Goal: Transaction & Acquisition: Purchase product/service

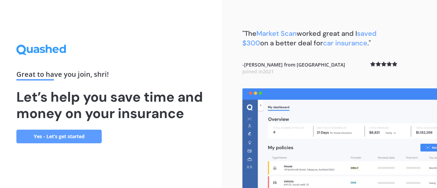
click at [81, 138] on link "Yes - Let’s get started" at bounding box center [58, 137] width 85 height 14
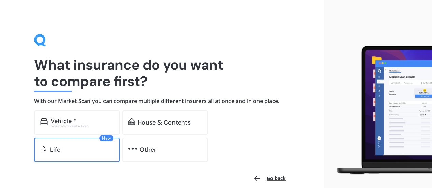
click at [90, 149] on div "Life" at bounding box center [81, 149] width 63 height 7
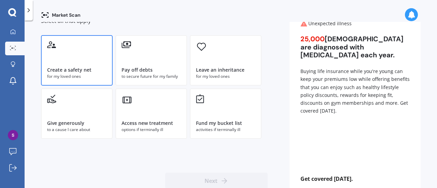
scroll to position [57, 0]
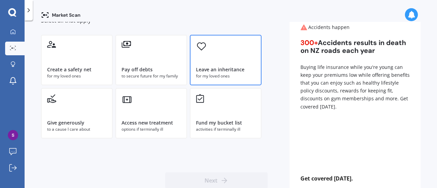
click at [213, 52] on div "Leave an inheritance for my loved ones" at bounding box center [226, 60] width 72 height 51
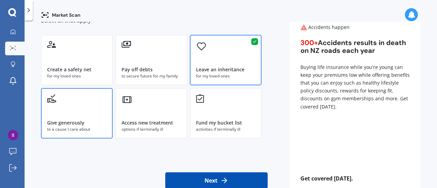
click at [69, 102] on div "Give generously to a cause I care about" at bounding box center [77, 113] width 72 height 51
click at [214, 173] on button "Next" at bounding box center [216, 180] width 102 height 16
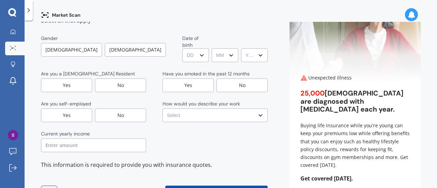
scroll to position [0, 0]
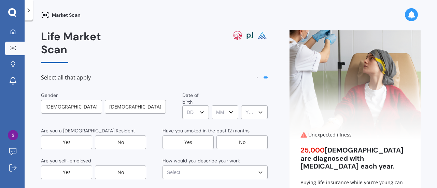
click at [72, 100] on div "[DEMOGRAPHIC_DATA]" at bounding box center [71, 107] width 61 height 14
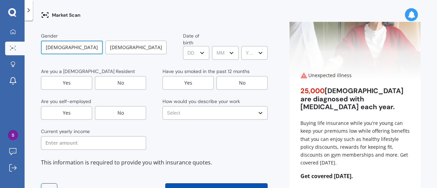
scroll to position [61, 0]
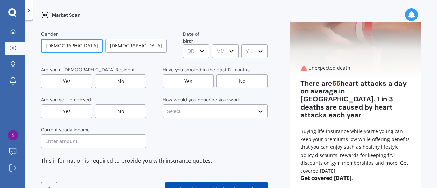
click at [74, 74] on div "Yes" at bounding box center [66, 81] width 51 height 14
click at [108, 104] on div "No" at bounding box center [120, 111] width 51 height 14
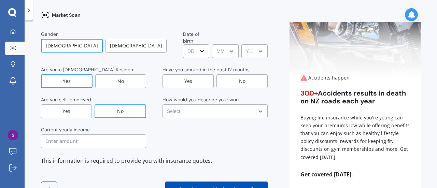
click at [95, 134] on input "text" at bounding box center [93, 141] width 105 height 14
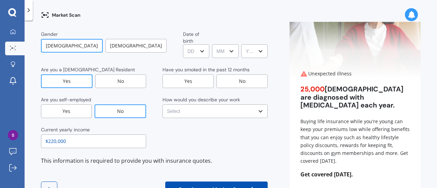
type input "$220,000"
click at [190, 156] on div "This information is required to provide you with insurance quotes." at bounding box center [154, 160] width 227 height 9
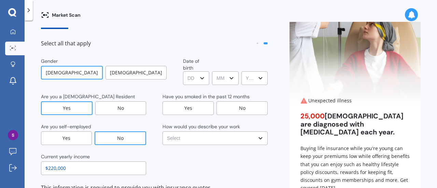
scroll to position [33, 0]
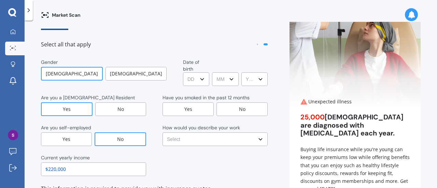
click at [183, 72] on select "DD DD 01 02 03 04 05 06 07 08 09 10 11 12 13 14 15 16 17 18 19 20 21 22 23 24 2…" at bounding box center [196, 79] width 26 height 14
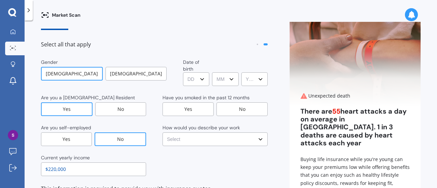
select select "06"
click at [183, 72] on select "DD DD 01 02 03 04 05 06 07 08 09 10 11 12 13 14 15 16 17 18 19 20 21 22 23 24 2…" at bounding box center [196, 79] width 26 height 14
click at [219, 72] on select "MM MM 01 02 03 04 05 06 07 08 09 10 11 12" at bounding box center [225, 79] width 26 height 14
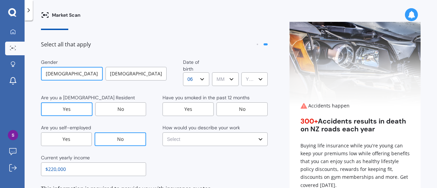
select select "06"
click at [212, 72] on select "MM MM 01 02 03 04 05 06 07 08 09 10 11 12" at bounding box center [225, 79] width 26 height 14
click at [249, 72] on select "YYYY YYYY 2009 2008 2007 2006 2005 2004 2003 2002 2001 2000 1999 1998 1997 1996…" at bounding box center [254, 79] width 26 height 14
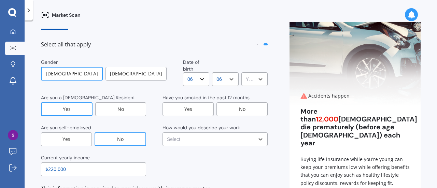
select select "1988"
click at [241, 72] on select "YYYY YYYY 2009 2008 2007 2006 2005 2004 2003 2002 2001 2000 1999 1998 1997 1996…" at bounding box center [254, 79] width 26 height 14
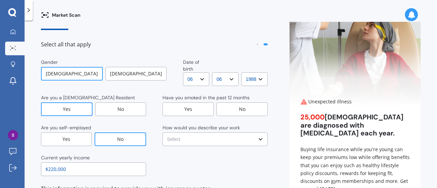
click at [240, 102] on div "No" at bounding box center [241, 109] width 51 height 14
click at [216, 132] on select "Select No manual work e.g. lawyer, consultant, engineer Light manual work [PERS…" at bounding box center [214, 139] width 105 height 14
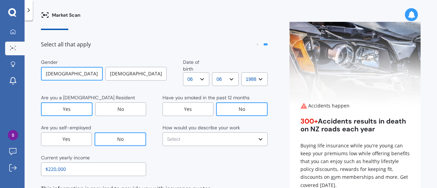
select select "No manual work e.g. lawyer, consultant, engineer"
click at [162, 132] on select "Select No manual work e.g. lawyer, consultant, engineer Light manual work [PERS…" at bounding box center [214, 139] width 105 height 14
click at [204, 154] on div "Current yearly income $220,000" at bounding box center [154, 165] width 227 height 22
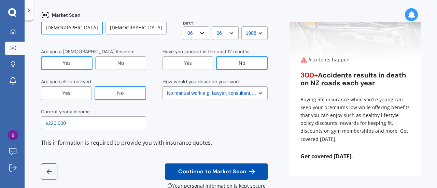
click at [197, 169] on span "Continue to Market Scan" at bounding box center [212, 172] width 71 height 6
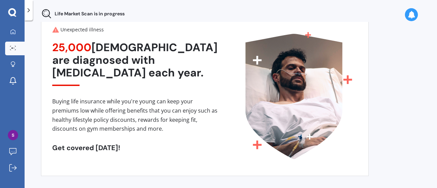
scroll to position [0, 0]
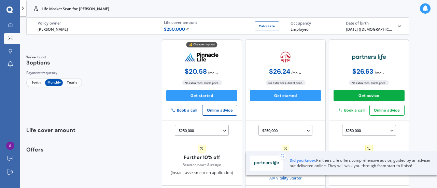
click at [188, 28] on div "$ 250,000 Calculate" at bounding box center [222, 29] width 117 height 6
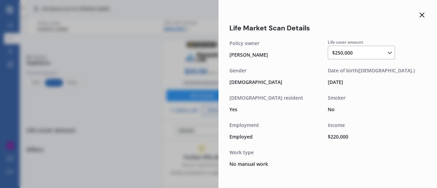
click at [376, 52] on div "$250,000 $100,000 $150,000 $200,000 $250,000 $300,000 $350,000 $400,000 $500,00…" at bounding box center [362, 53] width 61 height 8
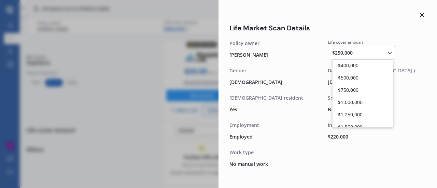
scroll to position [74, 0]
click at [362, 99] on div "$1,000,000" at bounding box center [362, 102] width 60 height 12
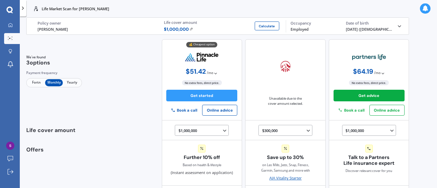
click at [419, 78] on div "Life Market Scan for [PERSON_NAME] Life Market Scan for [PERSON_NAME] Life [PER…" at bounding box center [228, 94] width 417 height 188
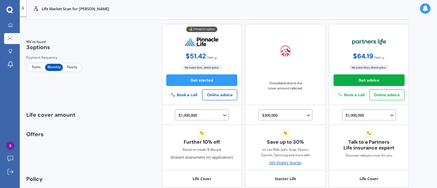
scroll to position [0, 0]
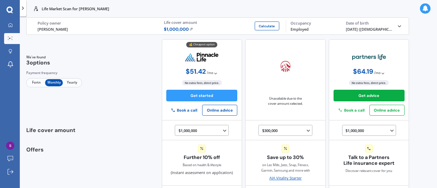
click at [38, 86] on span "Fortn" at bounding box center [36, 82] width 18 height 7
click at [54, 80] on span "Monthly" at bounding box center [54, 82] width 18 height 7
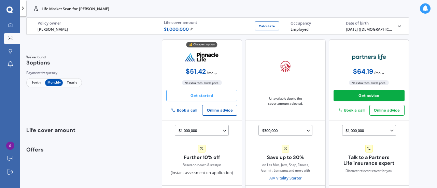
click at [191, 94] on button "Get started" at bounding box center [201, 96] width 71 height 12
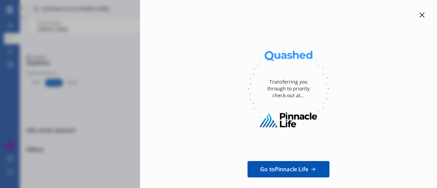
click at [422, 14] on div at bounding box center [422, 15] width 8 height 8
